Goal: Find specific page/section: Find specific page/section

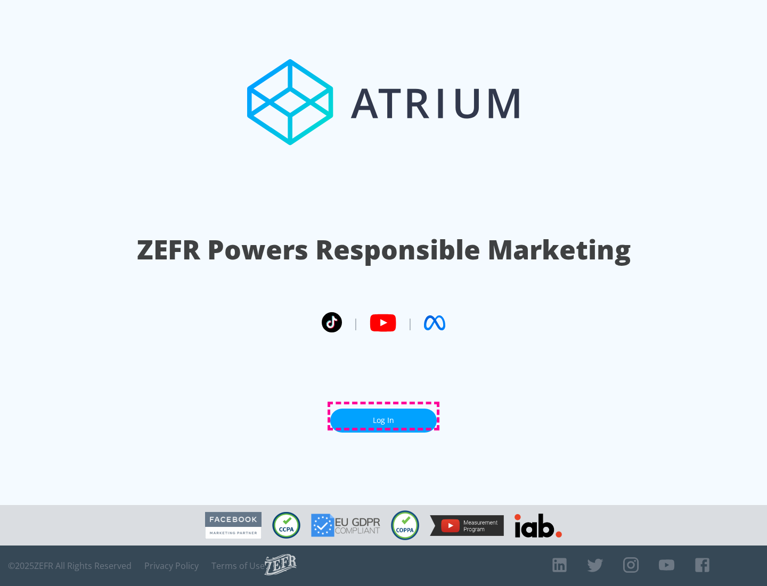
click at [384, 416] on link "Log In" at bounding box center [383, 421] width 107 height 24
